Goal: Task Accomplishment & Management: Manage account settings

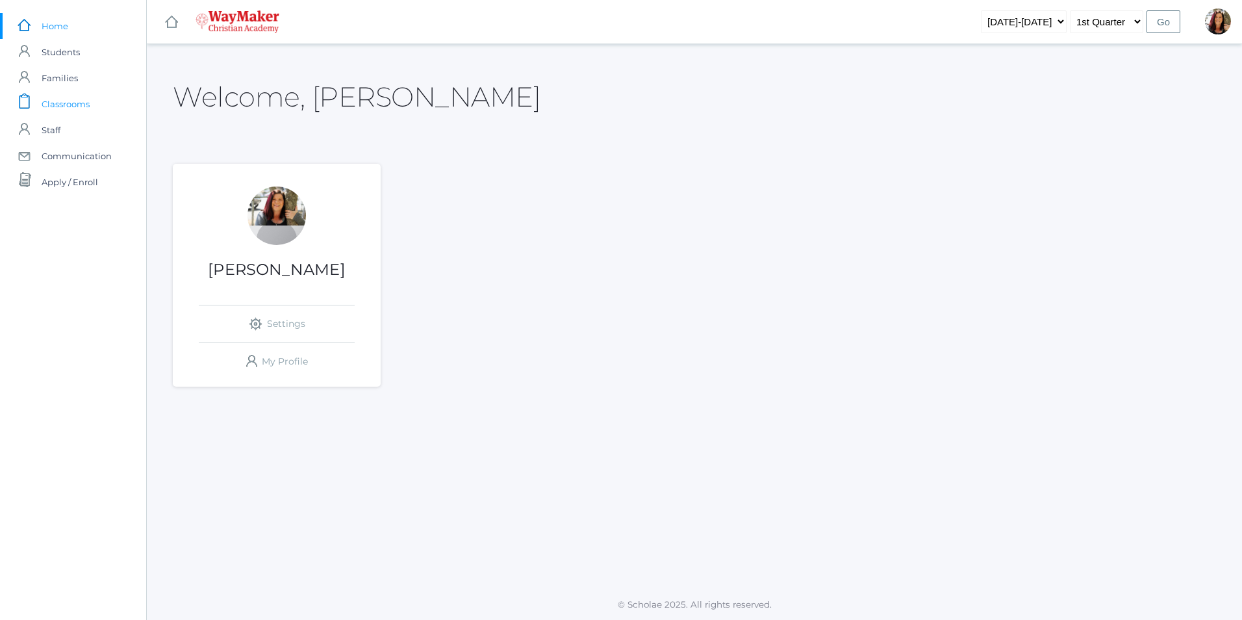
click at [68, 105] on span "Classrooms" at bounding box center [66, 104] width 48 height 26
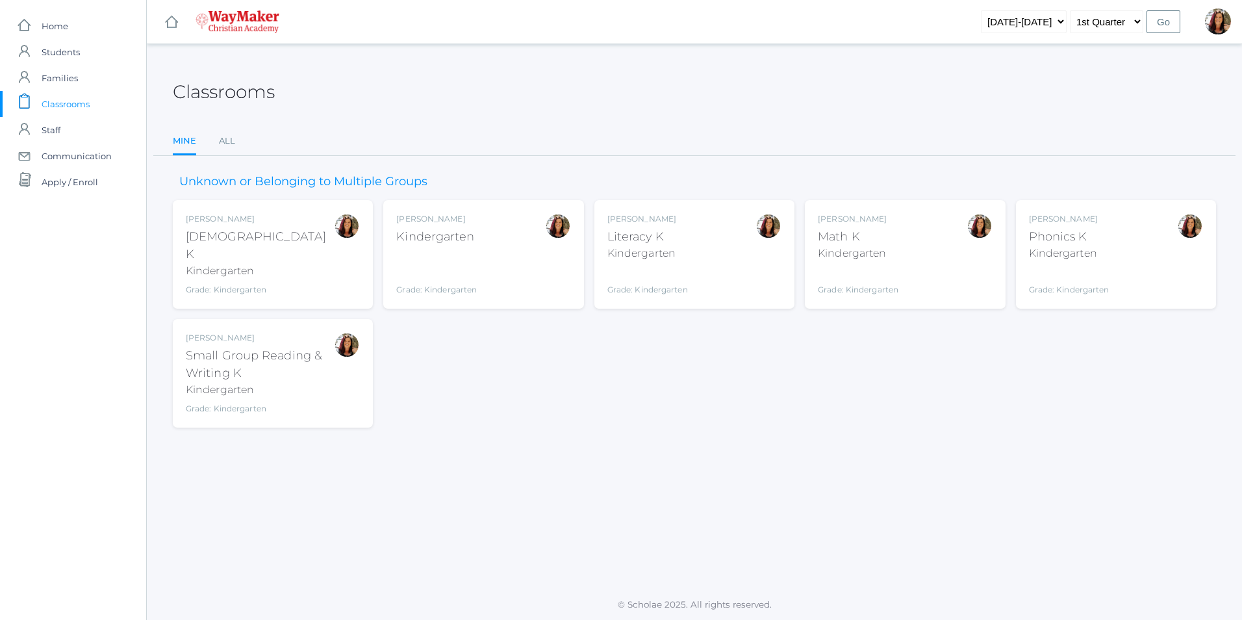
click at [496, 248] on div "[PERSON_NAME] Kindergarten Grade: Kindergarten KINDER" at bounding box center [483, 254] width 174 height 83
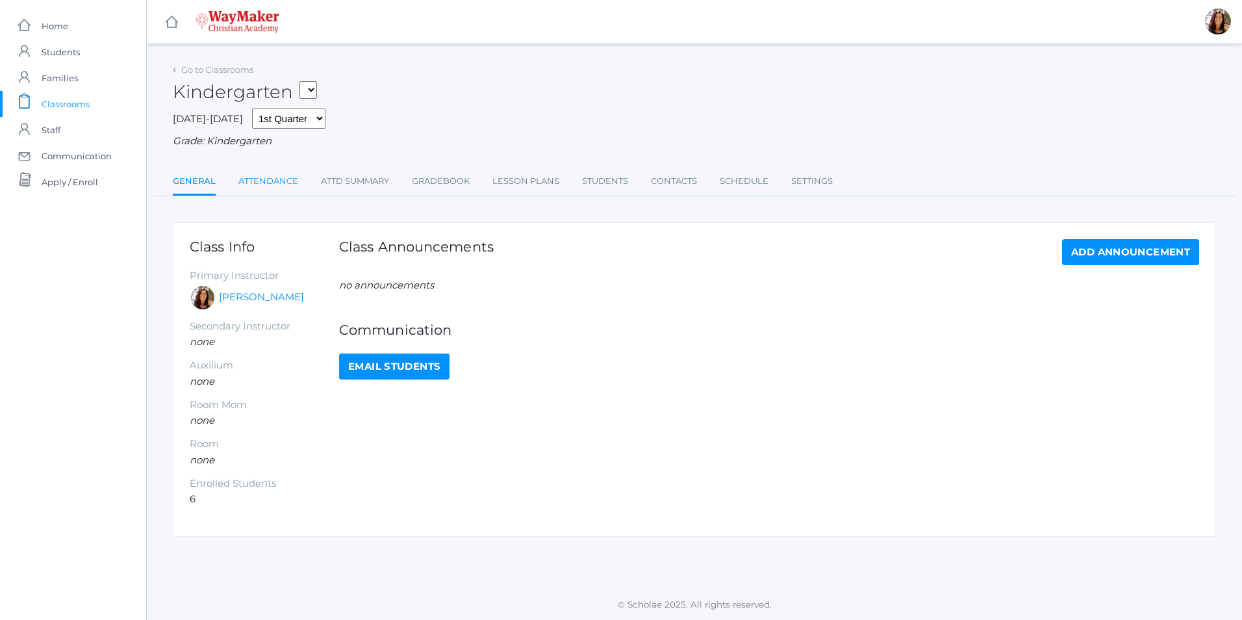
click at [273, 183] on link "Attendance" at bounding box center [268, 181] width 60 height 26
